Goal: Task Accomplishment & Management: Manage account settings

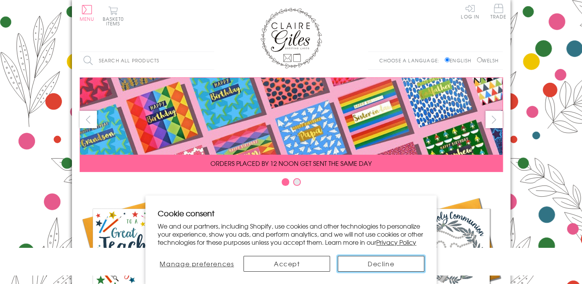
drag, startPoint x: 398, startPoint y: 264, endPoint x: 395, endPoint y: 262, distance: 4.5
click at [398, 264] on button "Decline" at bounding box center [381, 264] width 87 height 16
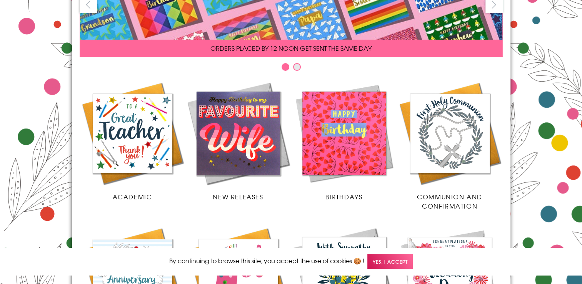
scroll to position [115, 0]
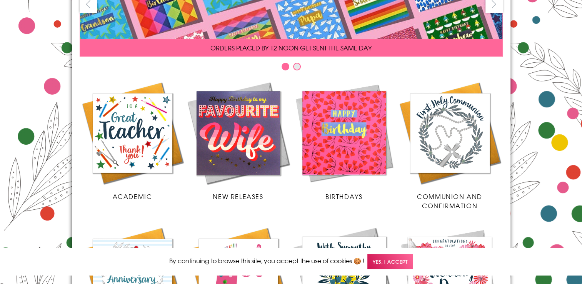
click at [359, 152] on img at bounding box center [344, 133] width 106 height 106
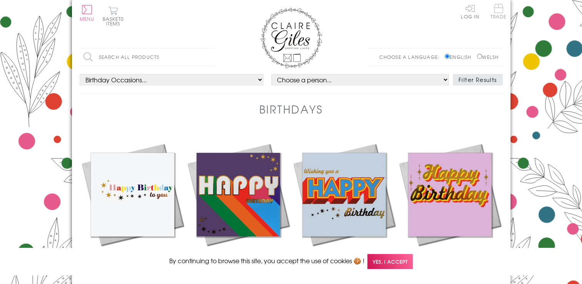
click at [498, 13] on span "Trade" at bounding box center [499, 11] width 16 height 15
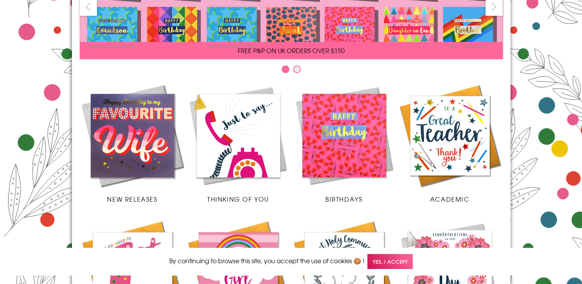
scroll to position [115, 0]
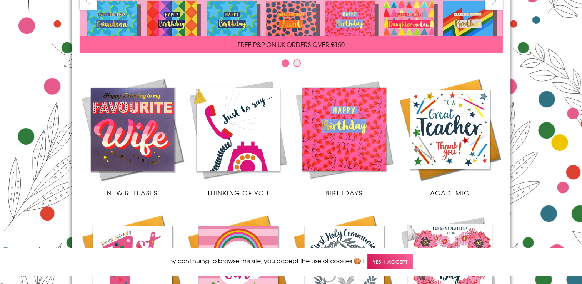
click at [341, 143] on img at bounding box center [344, 130] width 106 height 106
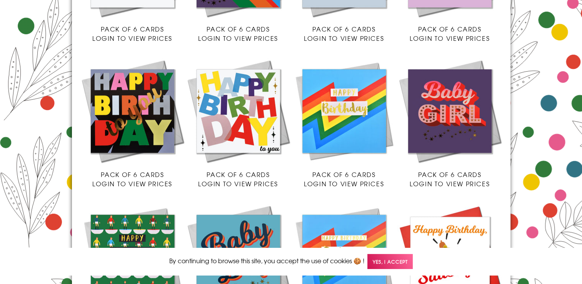
scroll to position [269, 0]
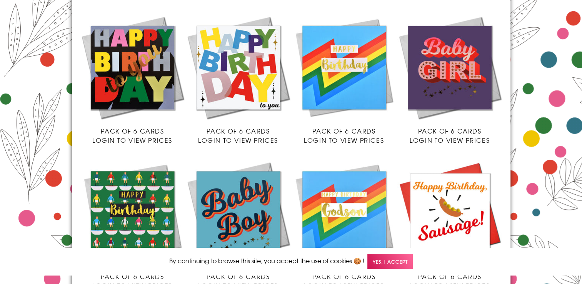
click at [458, 72] on img at bounding box center [450, 68] width 106 height 106
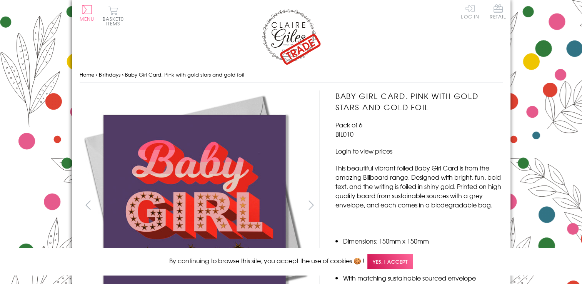
click at [467, 16] on link "Log In" at bounding box center [470, 11] width 18 height 15
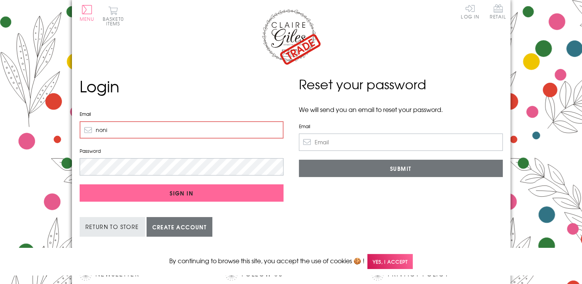
type input "[EMAIL_ADDRESS][DOMAIN_NAME]"
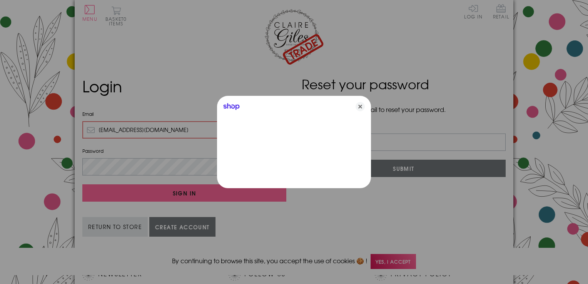
click at [150, 165] on div at bounding box center [294, 142] width 588 height 284
click at [358, 107] on icon "Close" at bounding box center [360, 106] width 9 height 9
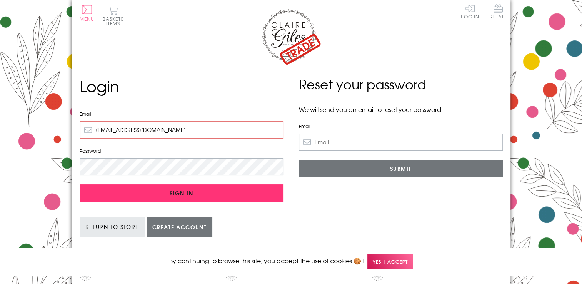
click at [189, 189] on input "Sign In" at bounding box center [182, 192] width 204 height 17
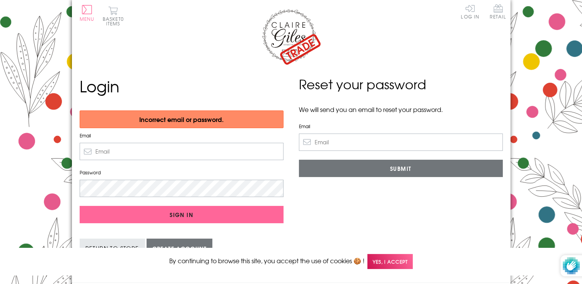
click at [364, 239] on div "Reset your password We will send you an email to reset your password. Email Sub…" at bounding box center [400, 171] width 219 height 192
click at [365, 239] on div "Reset your password We will send you an email to reset your password. Email Sub…" at bounding box center [400, 171] width 219 height 192
click at [365, 238] on div "Reset your password We will send you an email to reset your password. Email Sub…" at bounding box center [400, 171] width 219 height 192
click at [535, 26] on body "Close Quick Links Home Your Account Login Your Basket Contact Us All Occasions …" at bounding box center [291, 239] width 582 height 479
